Goal: Task Accomplishment & Management: Complete application form

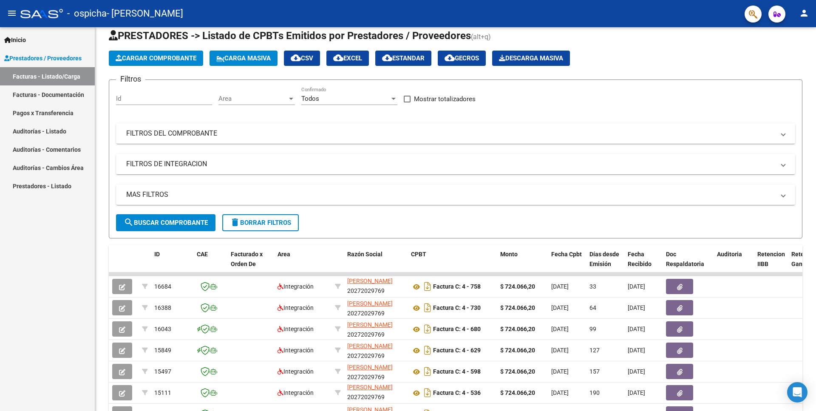
scroll to position [20, 0]
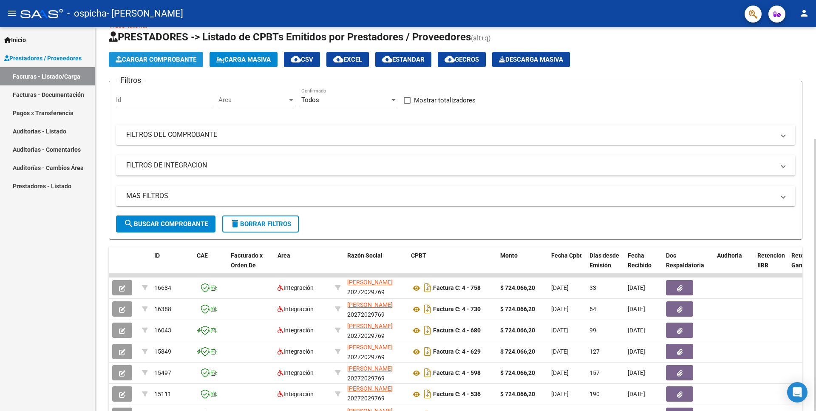
click at [120, 57] on icon "button" at bounding box center [119, 59] width 6 height 6
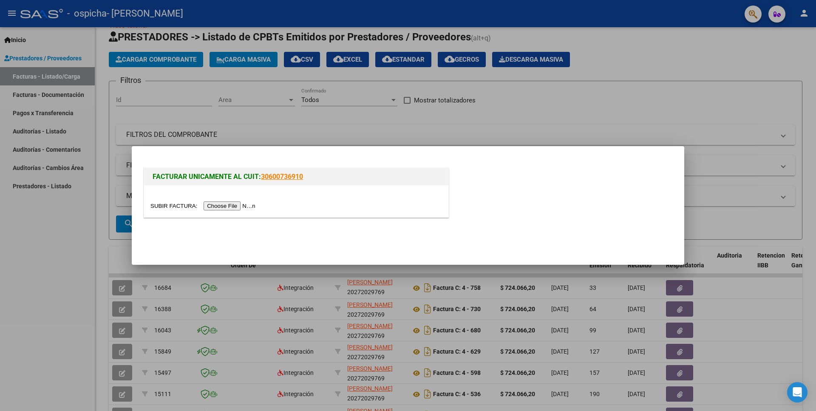
click at [178, 207] on input "file" at bounding box center [204, 205] width 108 height 9
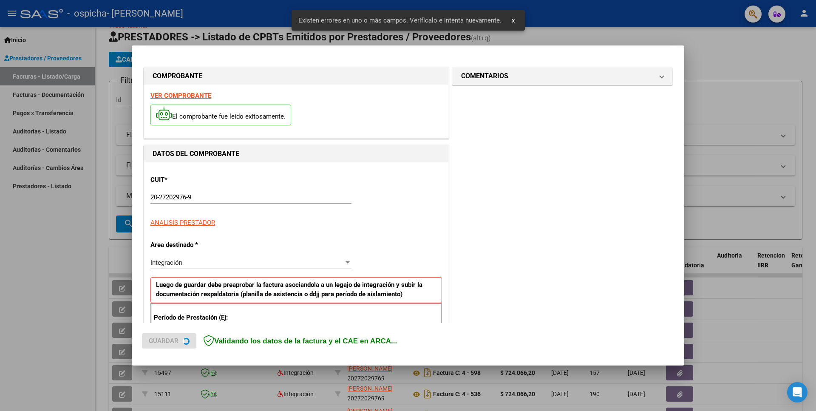
scroll to position [138, 0]
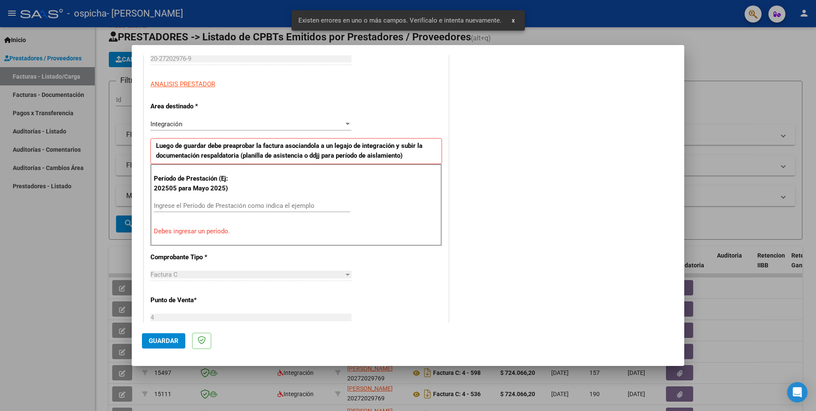
click at [225, 206] on input "Ingrese el Período de Prestación como indica el ejemplo" at bounding box center [252, 206] width 196 height 8
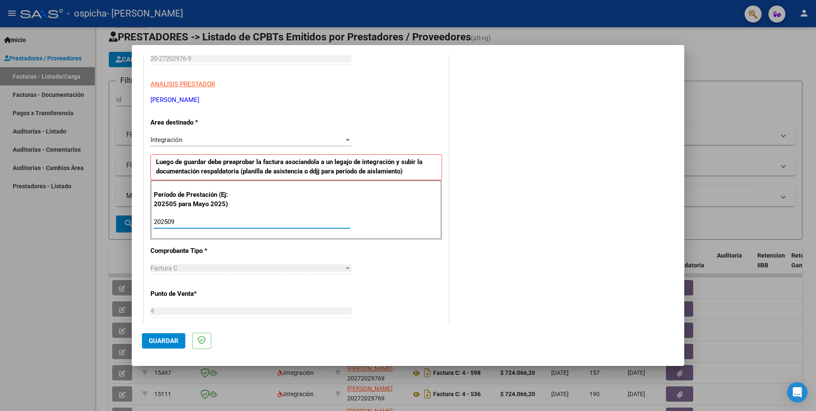
type input "202509"
click at [374, 102] on p "[PERSON_NAME]" at bounding box center [296, 100] width 292 height 10
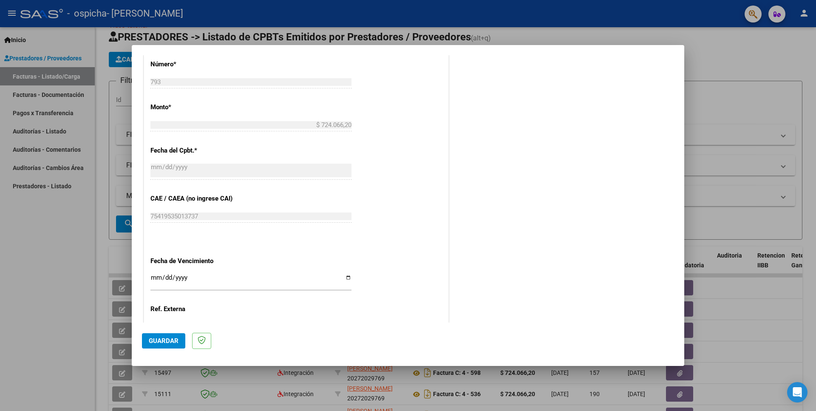
scroll to position [414, 0]
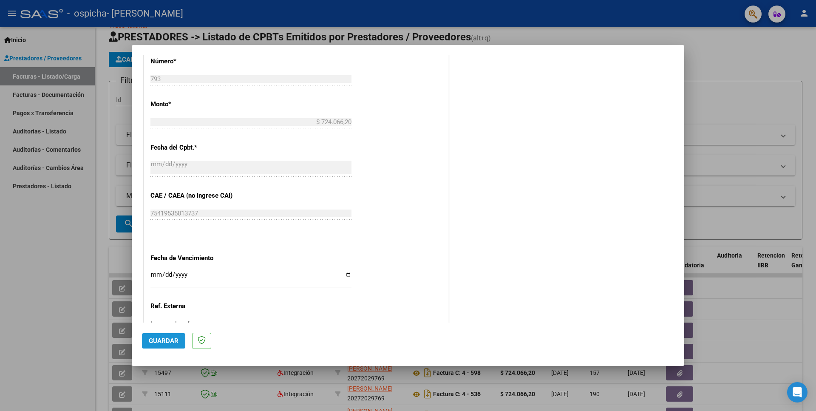
click at [169, 341] on span "Guardar" at bounding box center [164, 341] width 30 height 8
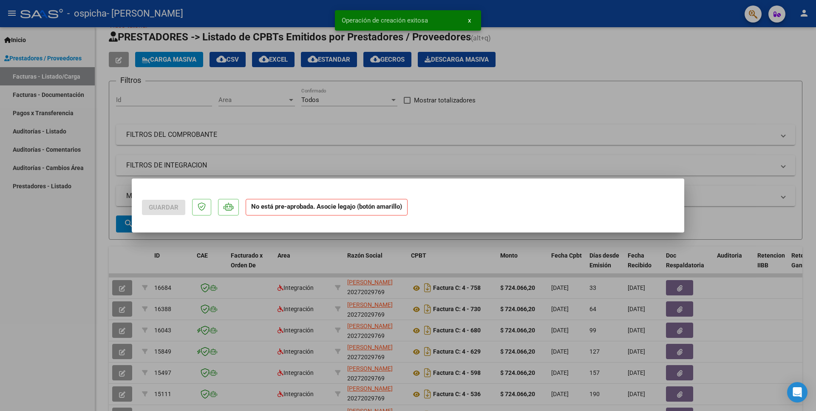
scroll to position [0, 0]
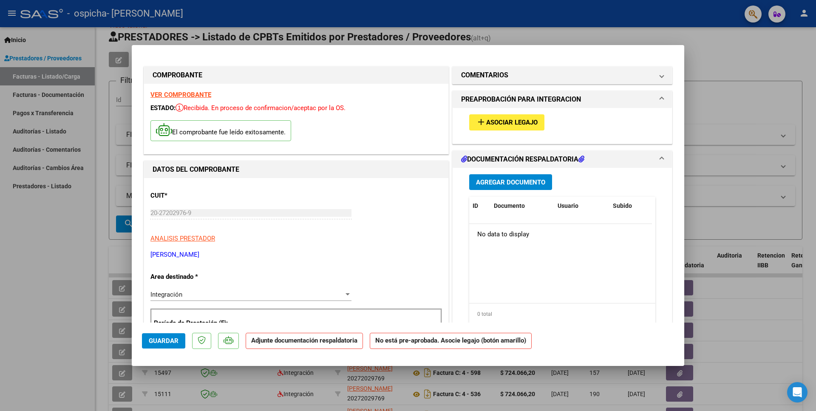
click at [499, 123] on span "Asociar Legajo" at bounding box center [511, 123] width 51 height 8
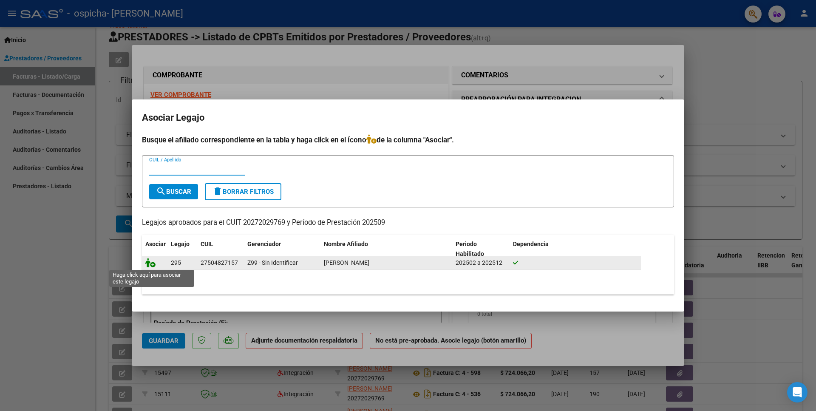
click at [148, 267] on icon at bounding box center [150, 262] width 10 height 9
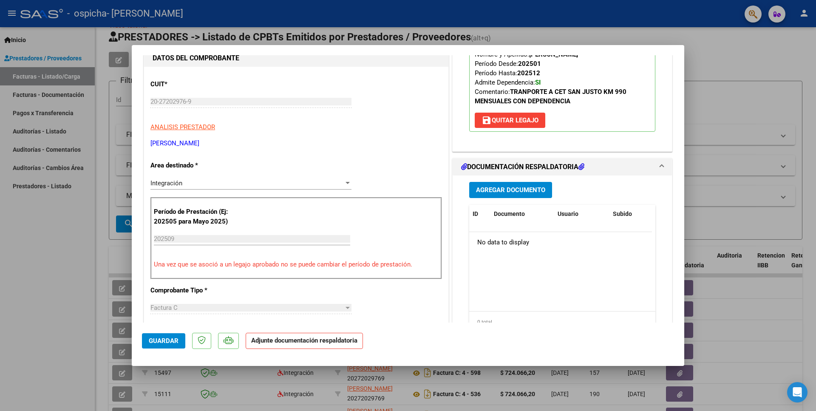
scroll to position [138, 0]
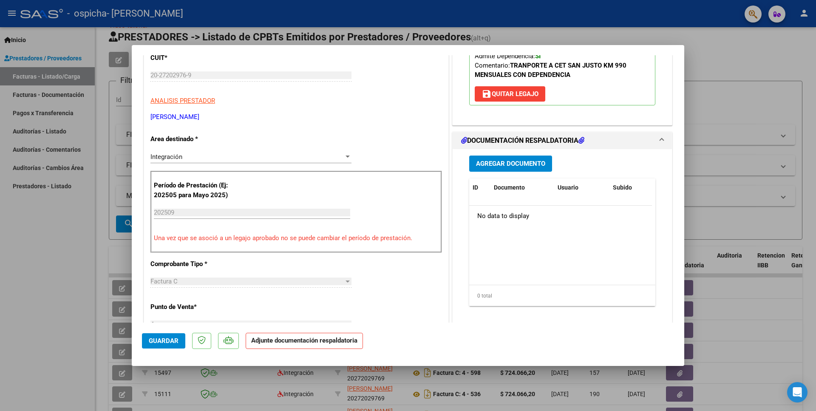
click at [227, 213] on input "202509" at bounding box center [252, 213] width 196 height 8
click at [385, 102] on p "ANALISIS PRESTADOR" at bounding box center [296, 101] width 292 height 10
click at [533, 166] on span "Agregar Documento" at bounding box center [510, 164] width 69 height 8
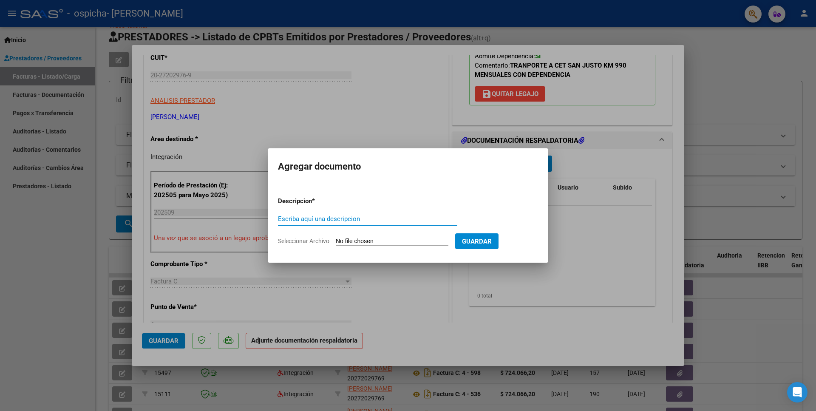
click at [298, 219] on input "Escriba aquí una descripcion" at bounding box center [367, 219] width 179 height 8
click at [360, 242] on input "Seleccionar Archivo" at bounding box center [392, 242] width 113 height 8
type input "C:\fakepath\Planilla de Asistencia.pdf"
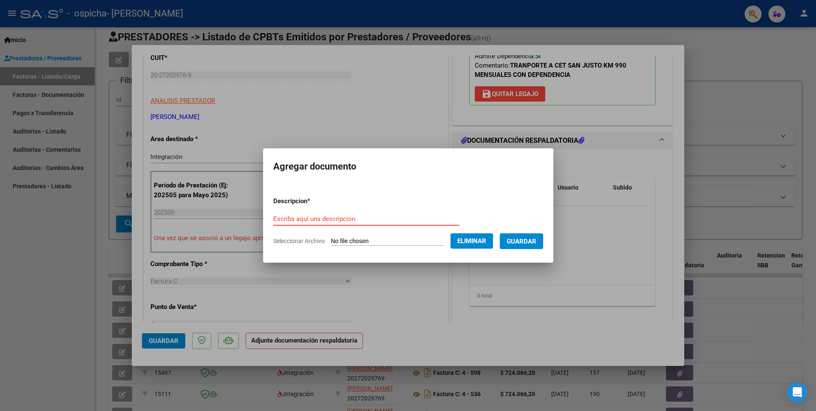
click at [399, 217] on input "Escriba aquí una descripcion" at bounding box center [366, 219] width 186 height 8
paste input "Planilla de Asistencia"
type input "Planilla de Asistencia"
click at [531, 242] on span "Guardar" at bounding box center [522, 242] width 30 height 8
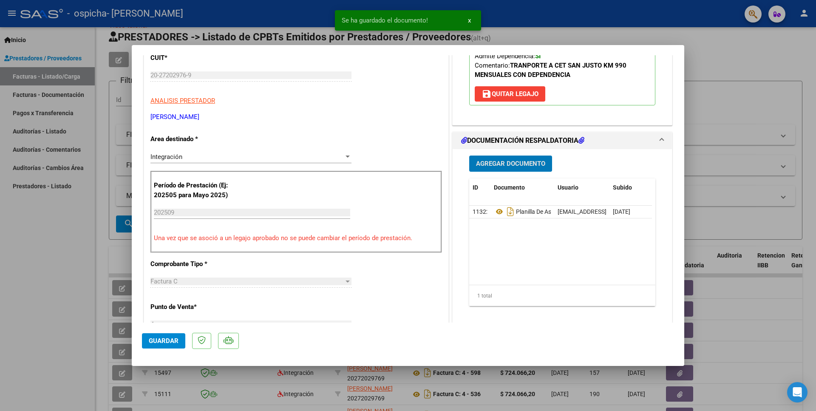
click at [504, 164] on span "Agregar Documento" at bounding box center [510, 164] width 69 height 8
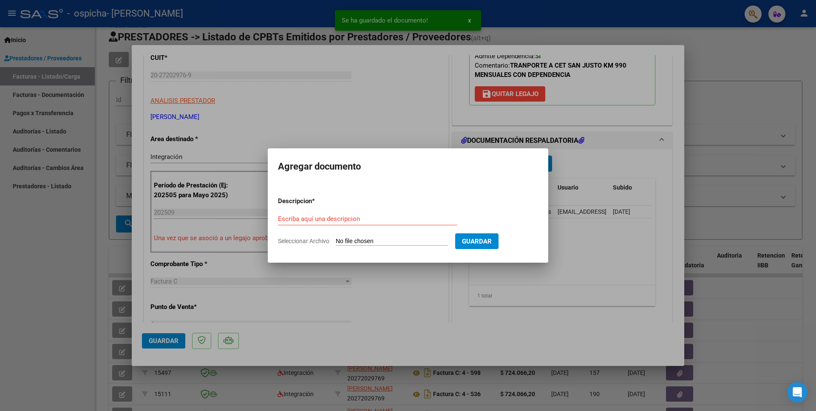
click at [357, 245] on input "Seleccionar Archivo" at bounding box center [392, 242] width 113 height 8
type input "C:\fakepath\Autorizacion.pdf"
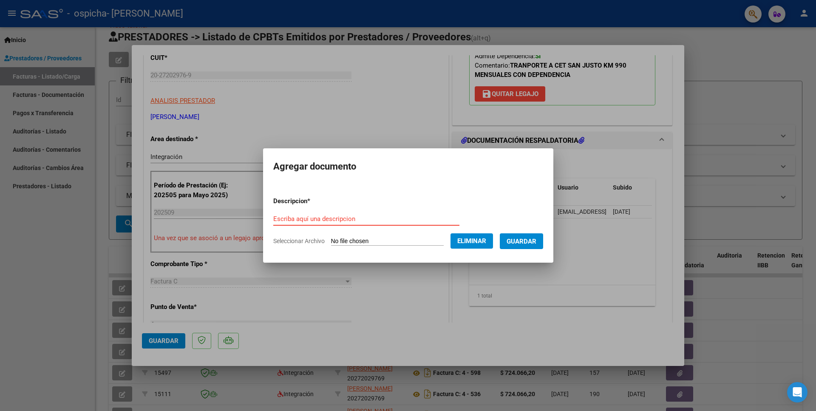
paste input "Autorizacion"
type input "Autorizacion"
click at [482, 196] on form "Descripcion * Autorizacion Escriba aquí una descripcion Seleccionar Archivo Eli…" at bounding box center [408, 221] width 270 height 62
click at [520, 241] on span "Guardar" at bounding box center [522, 242] width 30 height 8
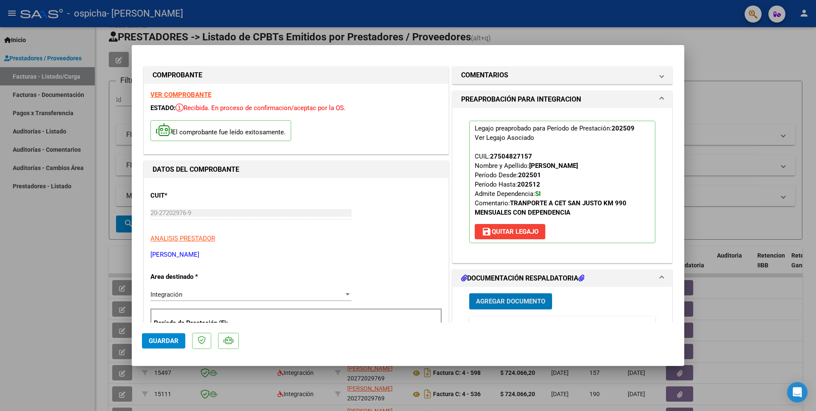
scroll to position [184, 0]
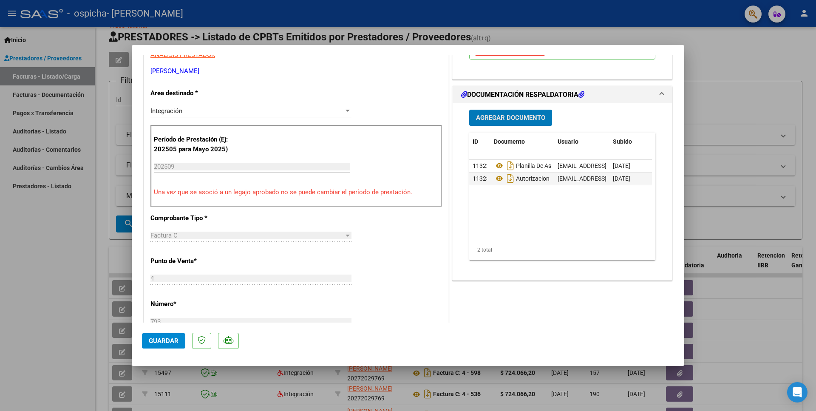
click at [172, 340] on span "Guardar" at bounding box center [164, 341] width 30 height 8
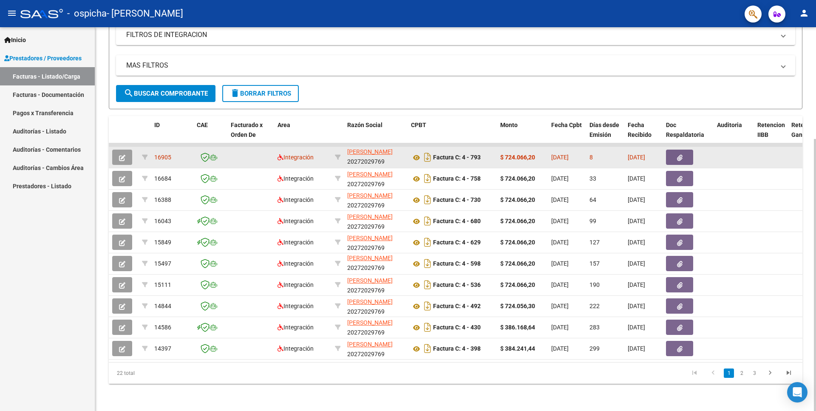
scroll to position [158, 0]
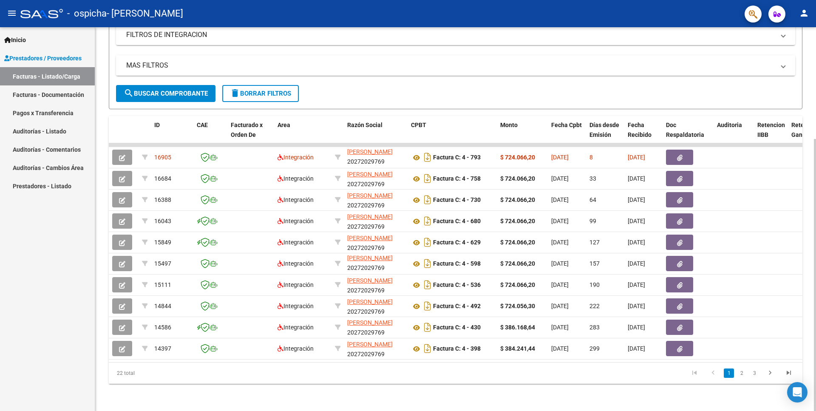
click at [555, 61] on mat-panel-title "MAS FILTROS" at bounding box center [450, 65] width 649 height 9
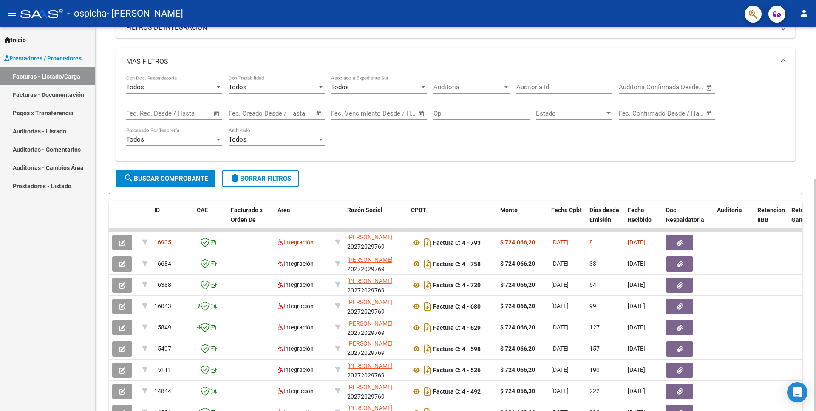
click at [504, 139] on div "Todos Con Doc. Respaldatoria Todos Con Trazabilidad Todos Asociado a Expediente…" at bounding box center [455, 114] width 659 height 79
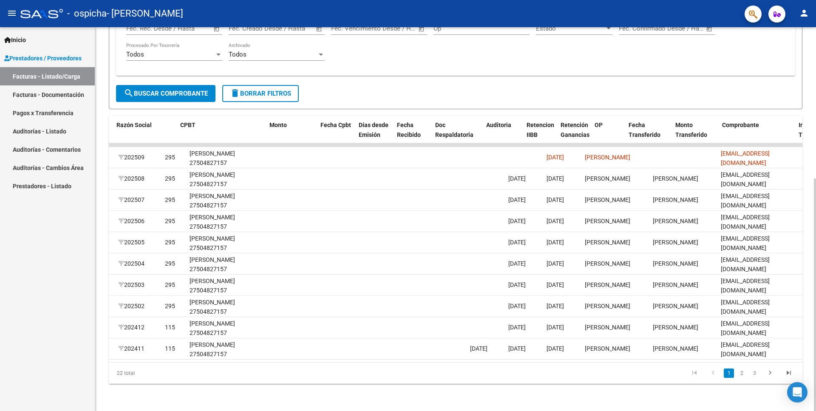
scroll to position [0, 231]
